Goal: Task Accomplishment & Management: Manage account settings

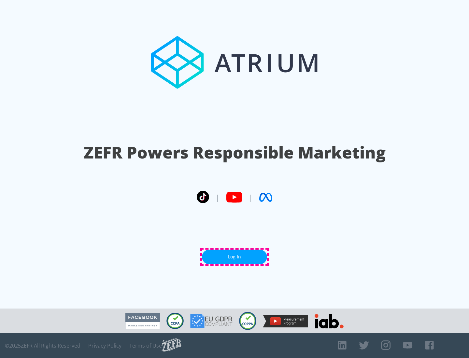
click at [235, 257] on link "Log In" at bounding box center [234, 257] width 65 height 15
